Goal: Task Accomplishment & Management: Manage account settings

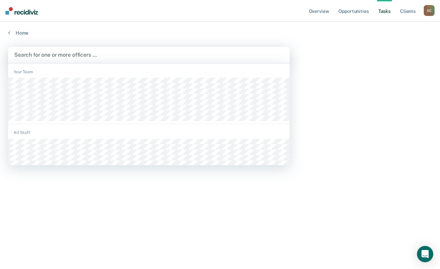
click at [104, 58] on div at bounding box center [149, 55] width 270 height 8
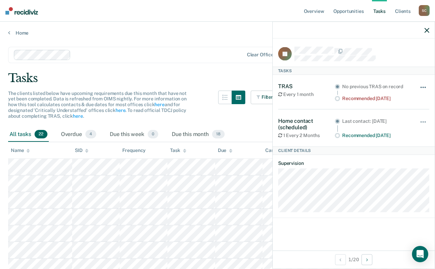
click at [427, 89] on button "button" at bounding box center [424, 90] width 12 height 11
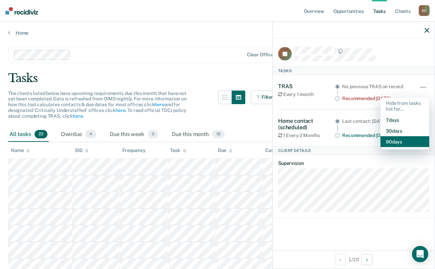
click at [399, 143] on button "90 days" at bounding box center [405, 141] width 49 height 11
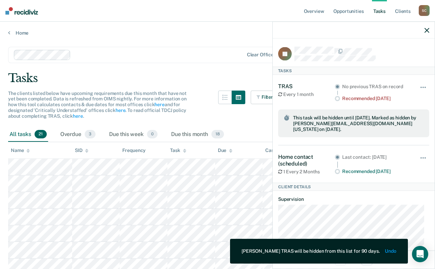
click at [427, 30] on icon "button" at bounding box center [427, 30] width 5 height 5
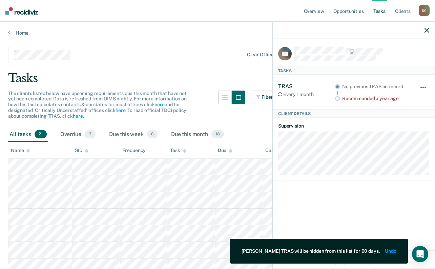
click at [423, 87] on button "button" at bounding box center [424, 90] width 12 height 11
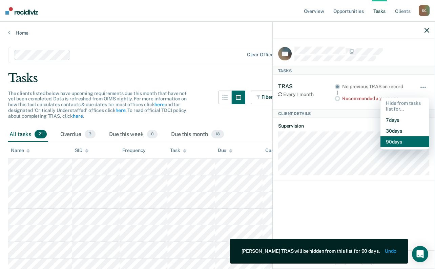
click at [408, 142] on button "90 days" at bounding box center [405, 141] width 49 height 11
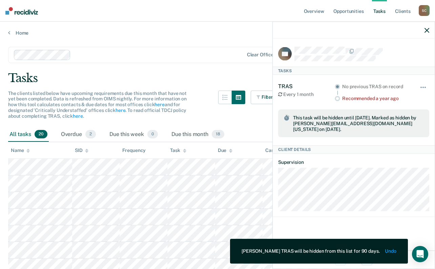
click at [430, 29] on div at bounding box center [354, 30] width 162 height 17
click at [426, 29] on icon "button" at bounding box center [427, 30] width 5 height 5
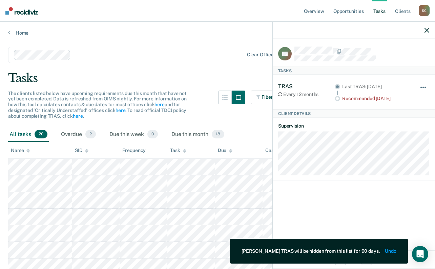
click at [422, 85] on button "button" at bounding box center [424, 90] width 12 height 11
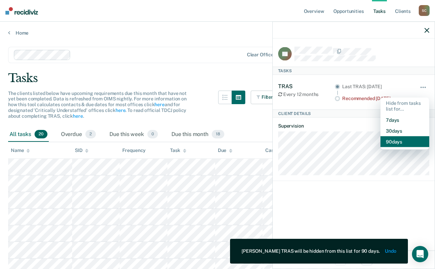
click at [408, 140] on button "90 days" at bounding box center [405, 141] width 49 height 11
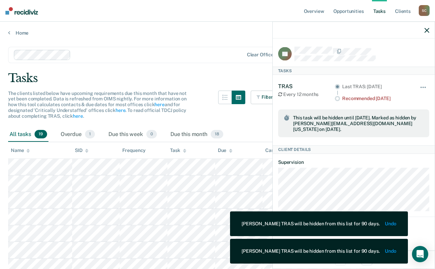
click at [429, 29] on icon "button" at bounding box center [427, 30] width 5 height 5
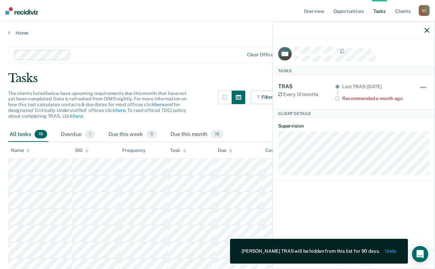
click at [421, 88] on button "button" at bounding box center [424, 90] width 12 height 11
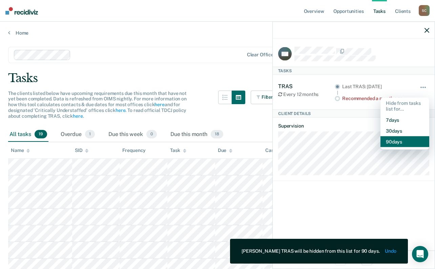
click at [401, 138] on button "90 days" at bounding box center [405, 141] width 49 height 11
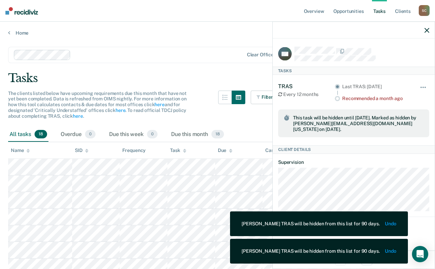
click at [429, 28] on icon "button" at bounding box center [427, 30] width 5 height 5
